Goal: Information Seeking & Learning: Learn about a topic

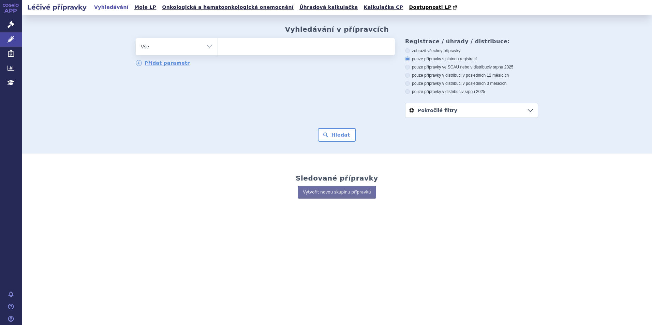
click at [278, 50] on ul at bounding box center [306, 45] width 177 height 14
click at [218, 50] on select at bounding box center [218, 46] width 0 height 17
type input "ka"
type input "kal"
type input "kala"
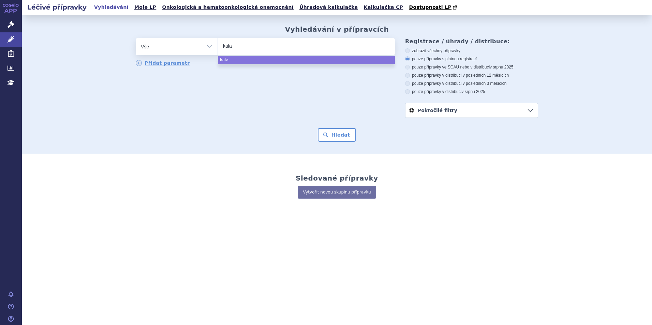
type input "kal"
click at [237, 45] on input "kal" at bounding box center [230, 46] width 14 height 9
select select "kal"
type input "kal"
select select
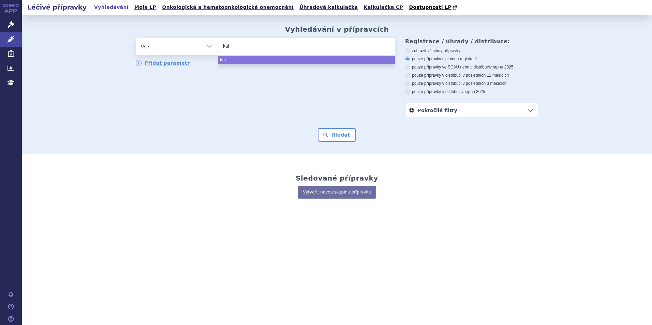
type input "kald"
type input "kaldcy"
type input "kaldcyla"
select select "kaldcyla"
click at [340, 145] on div "Vyhledávání v přípravcích odstranit Vše Přípravek/SUKL kód MAH VPOIS ×" at bounding box center [337, 84] width 630 height 139
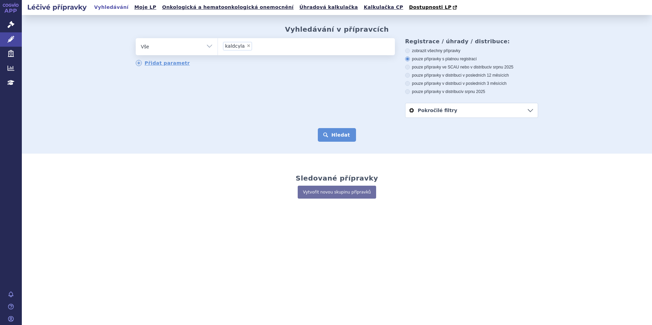
click at [338, 136] on button "Hledat" at bounding box center [337, 135] width 39 height 14
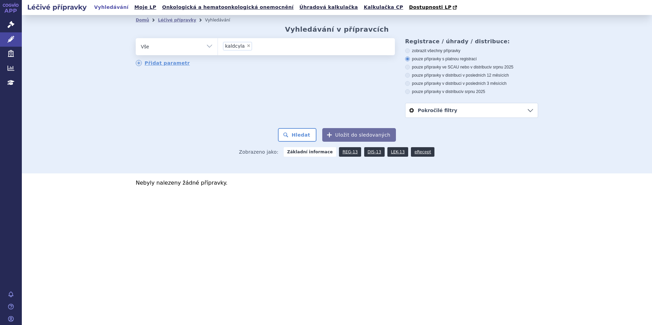
click at [243, 47] on li "× kaldcyla" at bounding box center [237, 46] width 29 height 9
click at [218, 47] on select "kaldcyla" at bounding box center [218, 46] width 0 height 17
click at [249, 47] on ul "× kaldcyla" at bounding box center [306, 45] width 177 height 15
click at [218, 47] on select "kaldcyla" at bounding box center [218, 46] width 0 height 17
click at [246, 47] on span "×" at bounding box center [248, 46] width 4 height 4
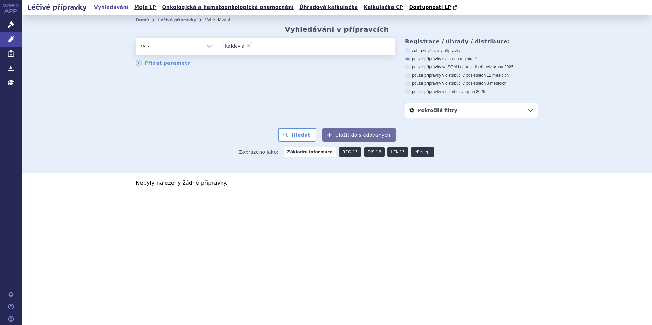
click at [218, 47] on select "kaldcyla" at bounding box center [218, 46] width 0 height 17
click at [244, 50] on ul at bounding box center [306, 45] width 177 height 14
click at [218, 50] on select "kaldcyla" at bounding box center [218, 46] width 0 height 17
click at [245, 48] on ul at bounding box center [306, 45] width 177 height 14
click at [218, 48] on select "kaldcyla" at bounding box center [218, 46] width 0 height 17
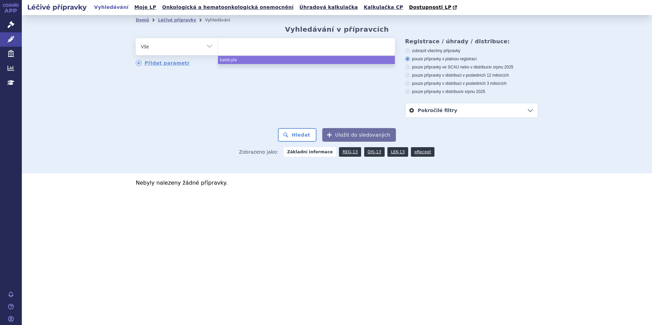
select select "kaldcyla"
click at [246, 47] on span "×" at bounding box center [248, 46] width 4 height 4
click at [218, 47] on select "kaldcyla" at bounding box center [218, 46] width 0 height 17
select select
type input "ka"
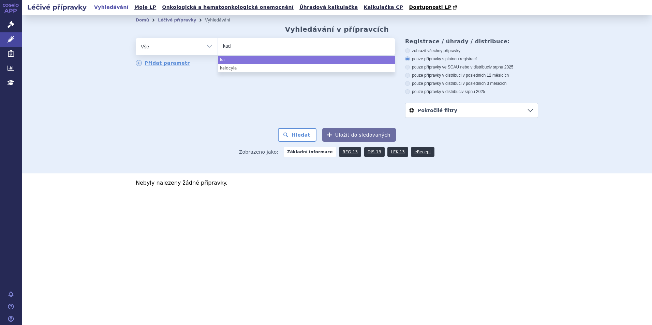
type input "kadc"
type input "kadcz"
type input "kadc"
type input "[MEDICAL_DATA]"
select select "[MEDICAL_DATA]"
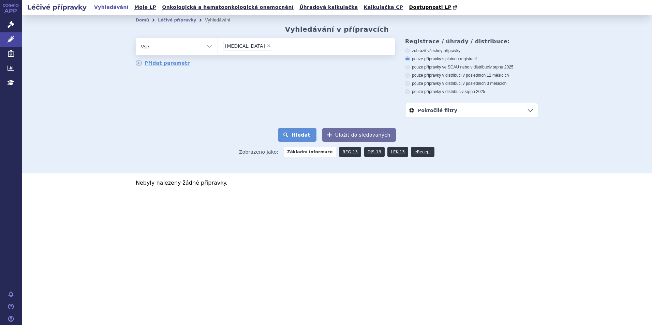
click at [307, 134] on button "Hledat" at bounding box center [297, 135] width 39 height 14
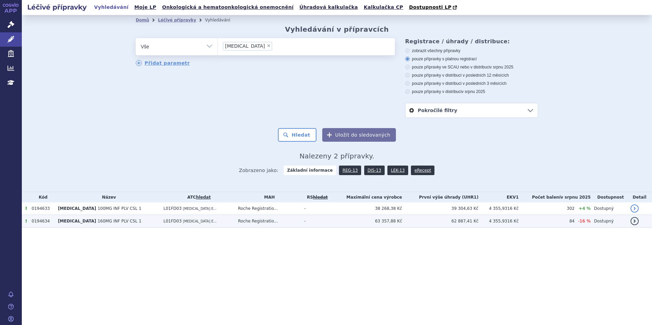
click at [163, 221] on span "L01FD03" at bounding box center [172, 221] width 18 height 5
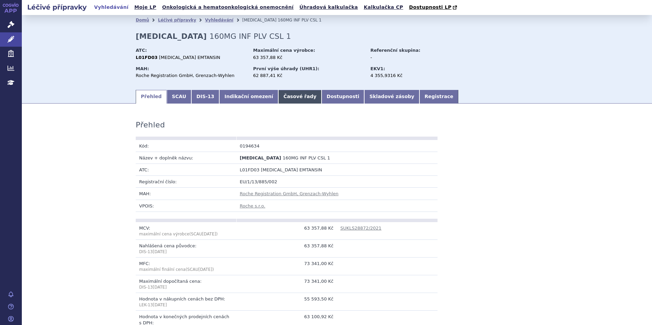
click at [285, 97] on link "Časové řady" at bounding box center [299, 97] width 43 height 14
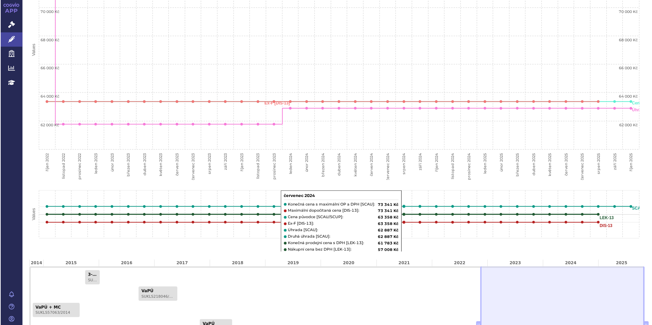
scroll to position [162, 0]
